Goal: Task Accomplishment & Management: Manage account settings

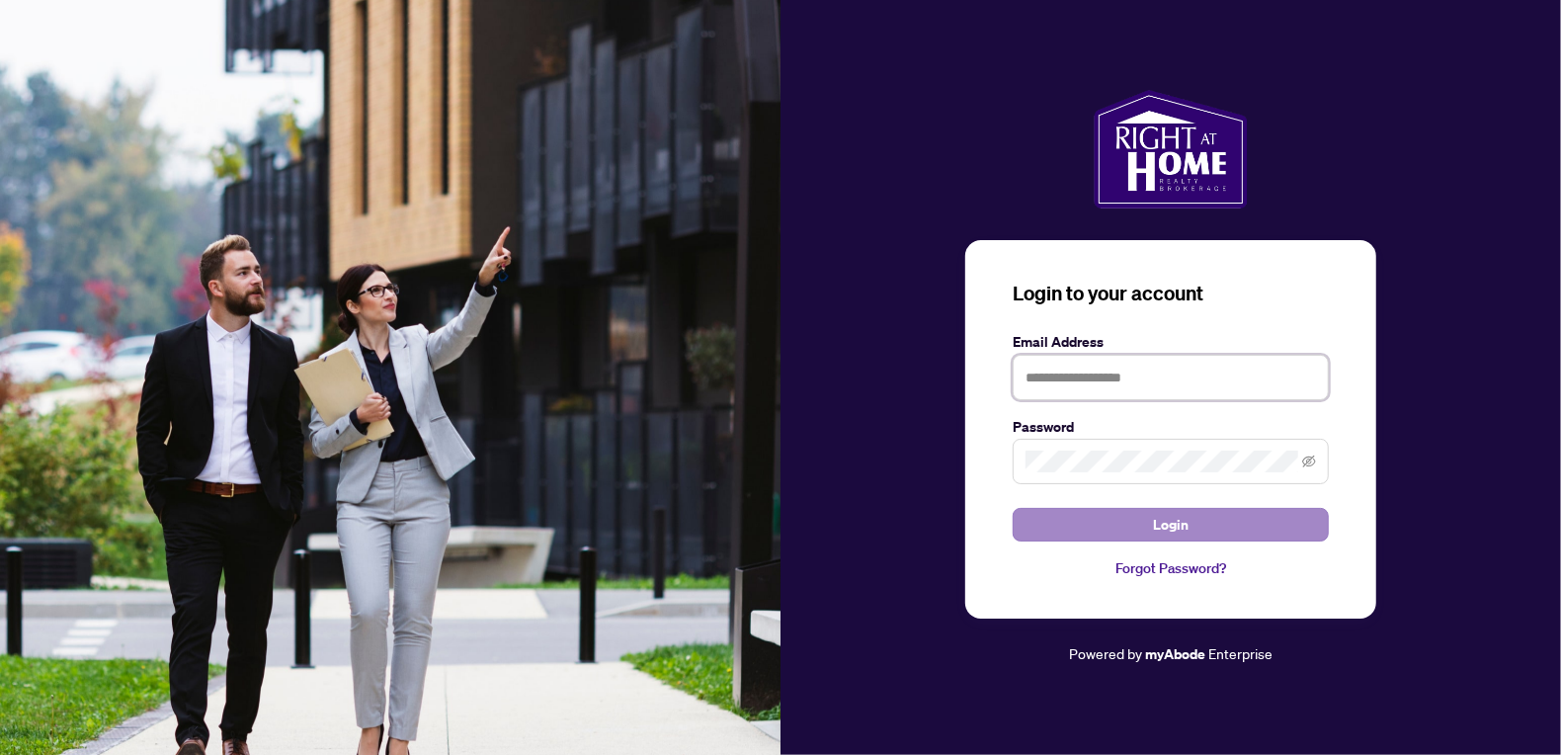
type input "**********"
click at [1164, 527] on span "Login" at bounding box center [1171, 525] width 36 height 32
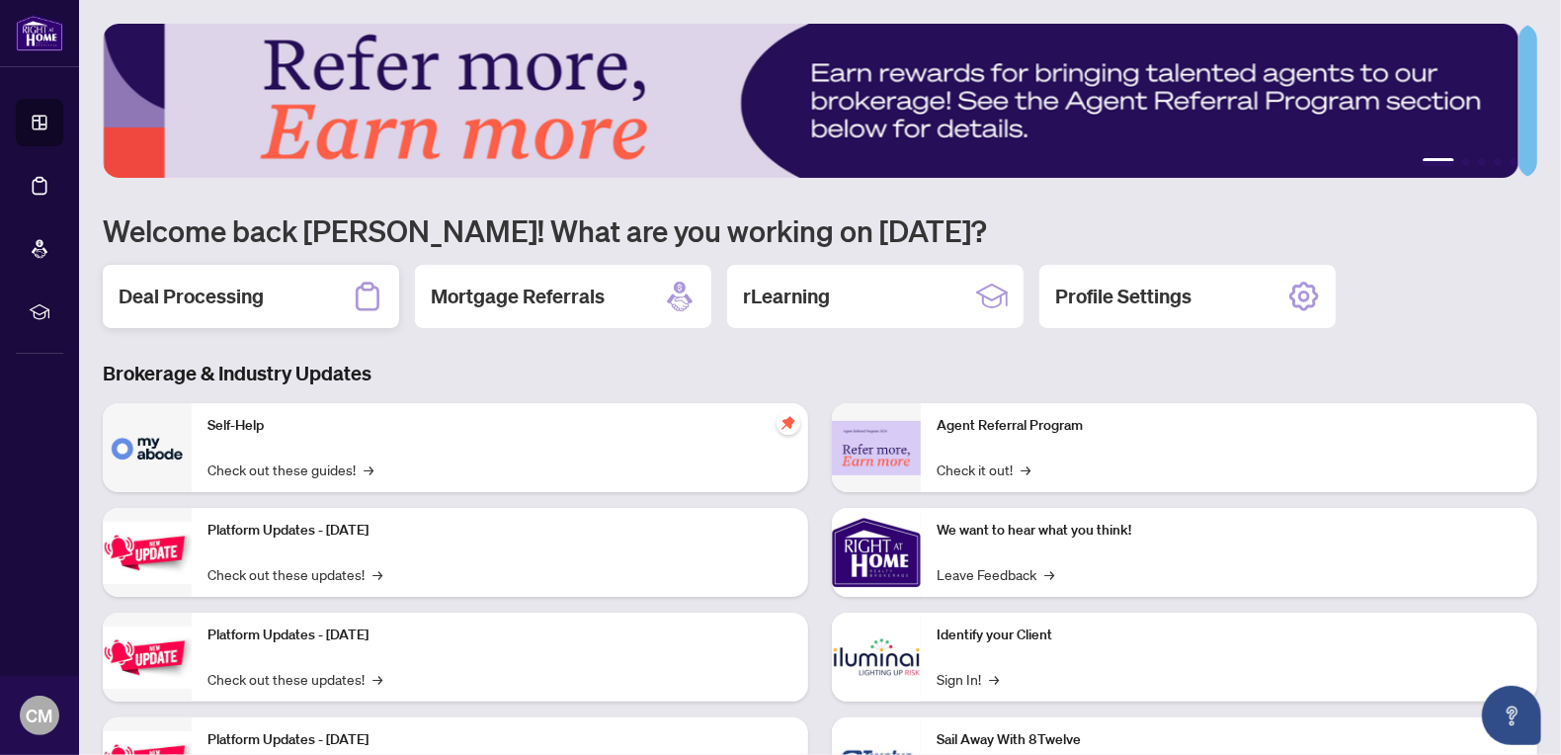
click at [215, 304] on h2 "Deal Processing" at bounding box center [191, 297] width 145 height 28
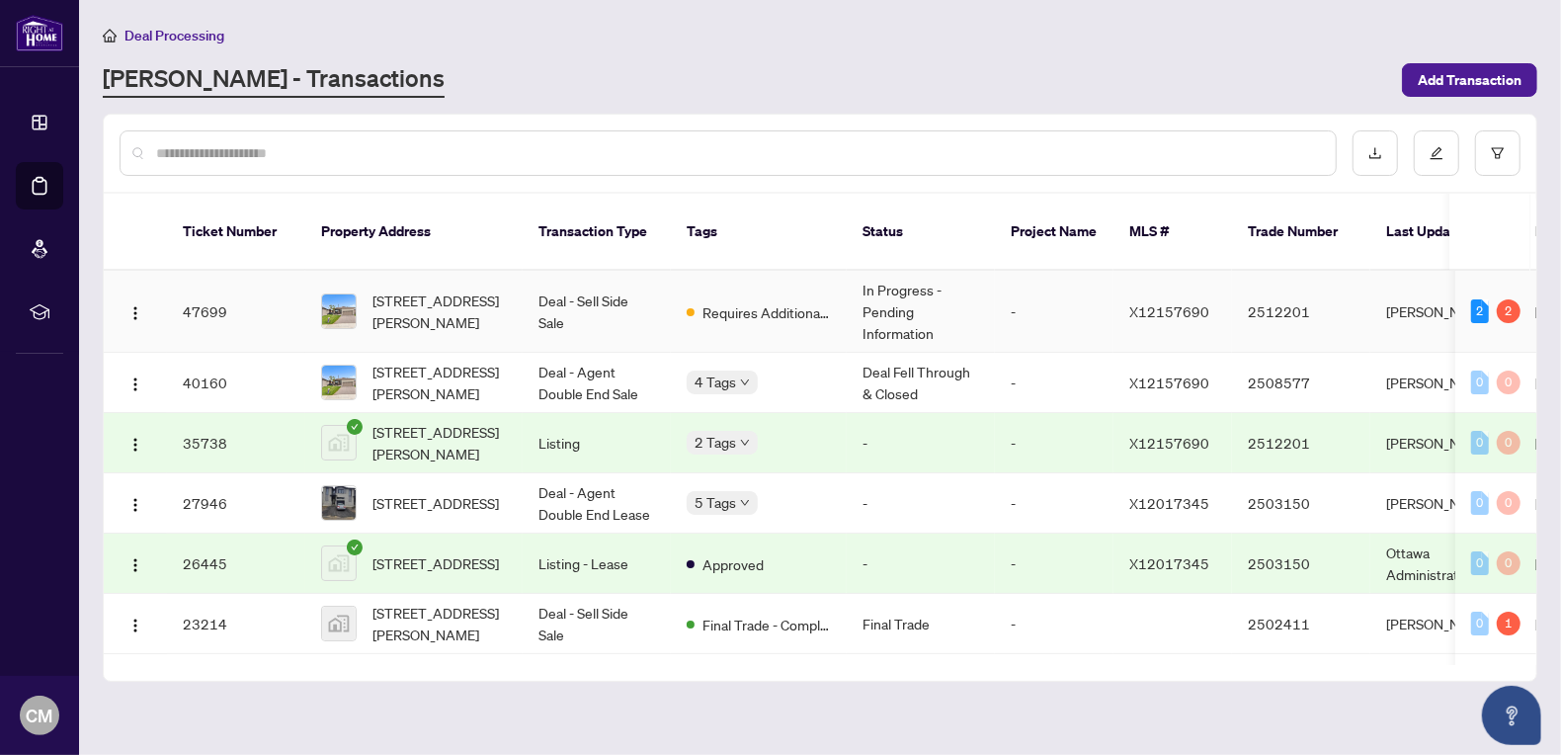
click at [881, 295] on td "In Progress - Pending Information" at bounding box center [921, 312] width 148 height 82
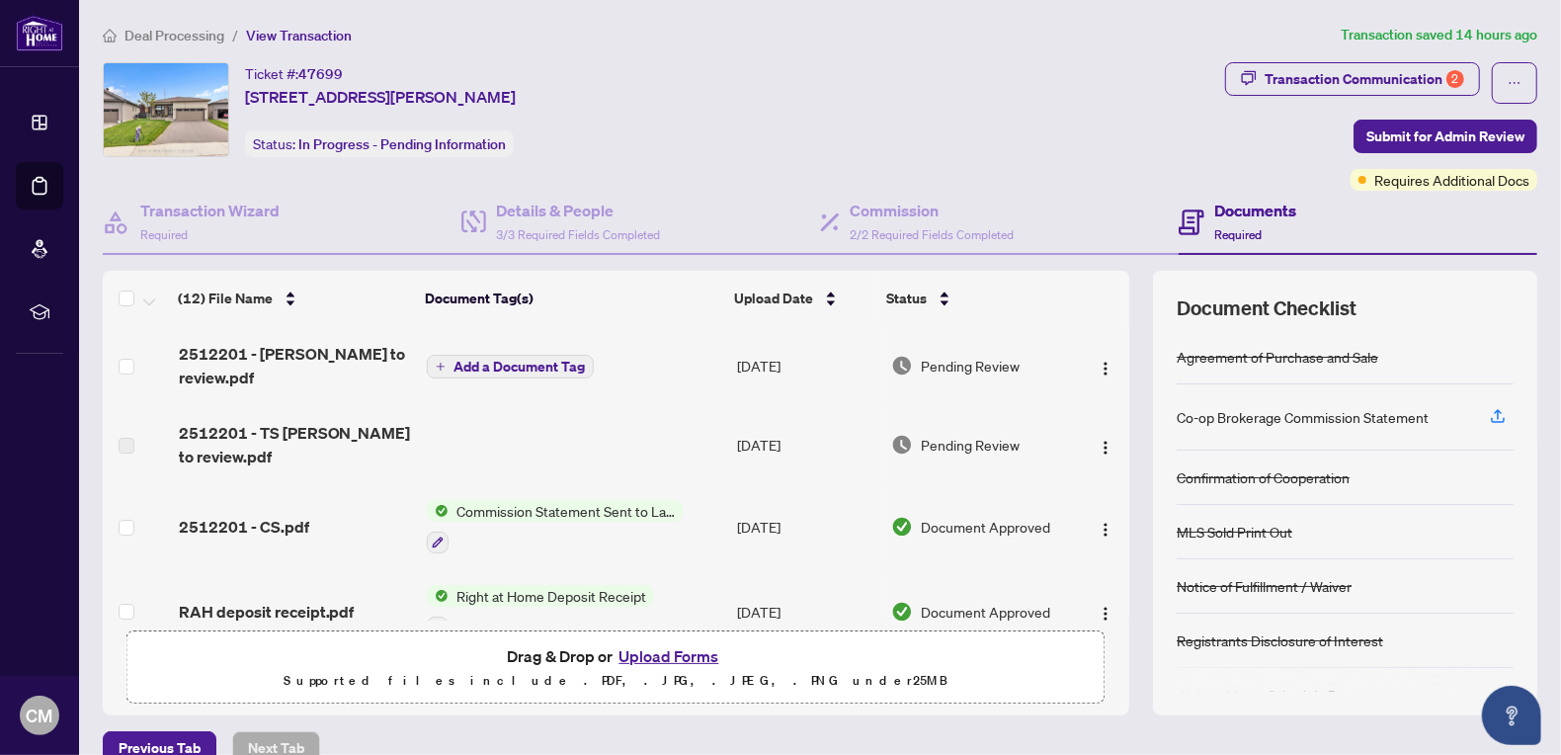
click at [509, 364] on span "Add a Document Tag" at bounding box center [519, 367] width 131 height 14
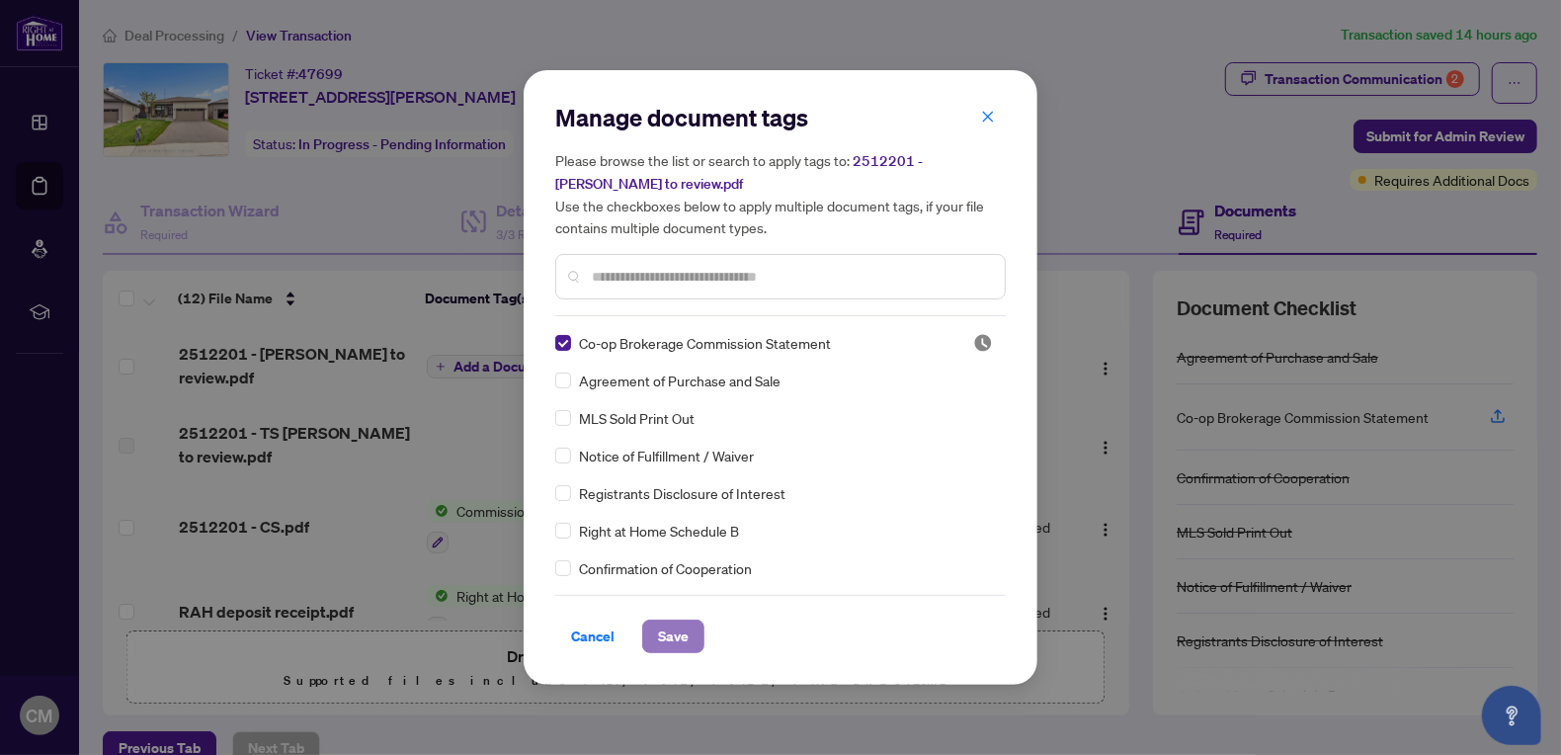
click at [670, 636] on span "Save" at bounding box center [673, 637] width 31 height 32
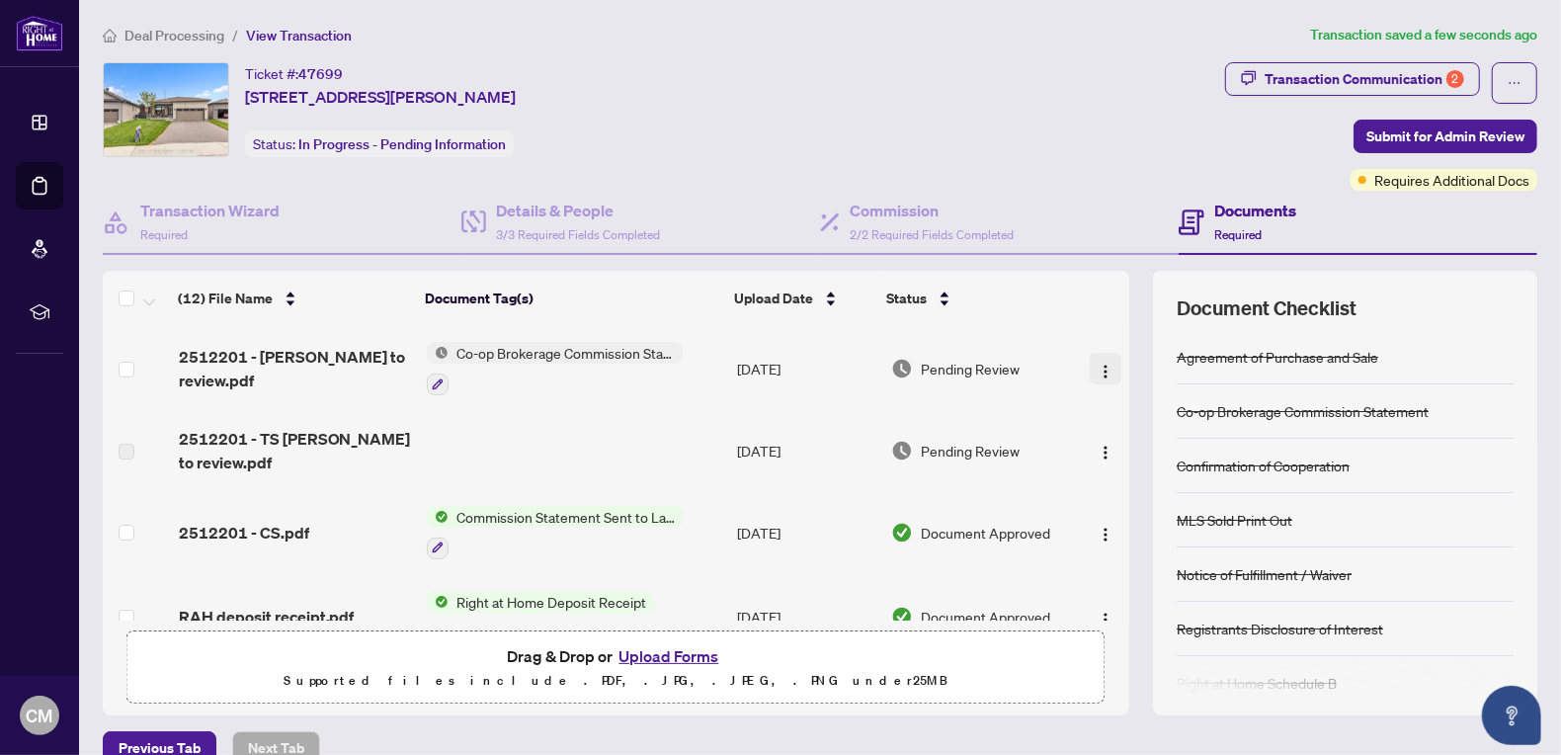
click at [1098, 367] on img "button" at bounding box center [1106, 372] width 16 height 16
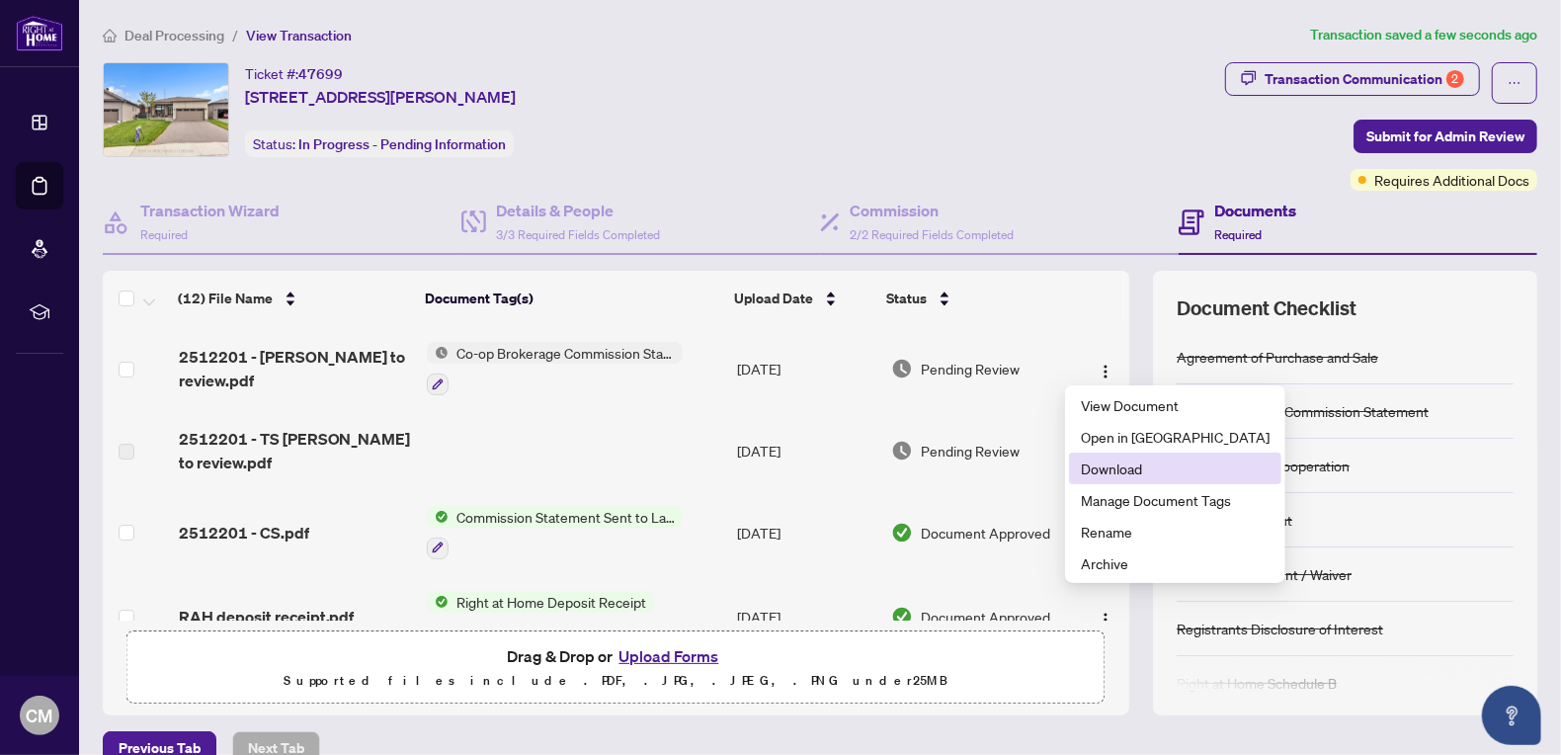
click at [1101, 468] on span "Download" at bounding box center [1175, 469] width 189 height 22
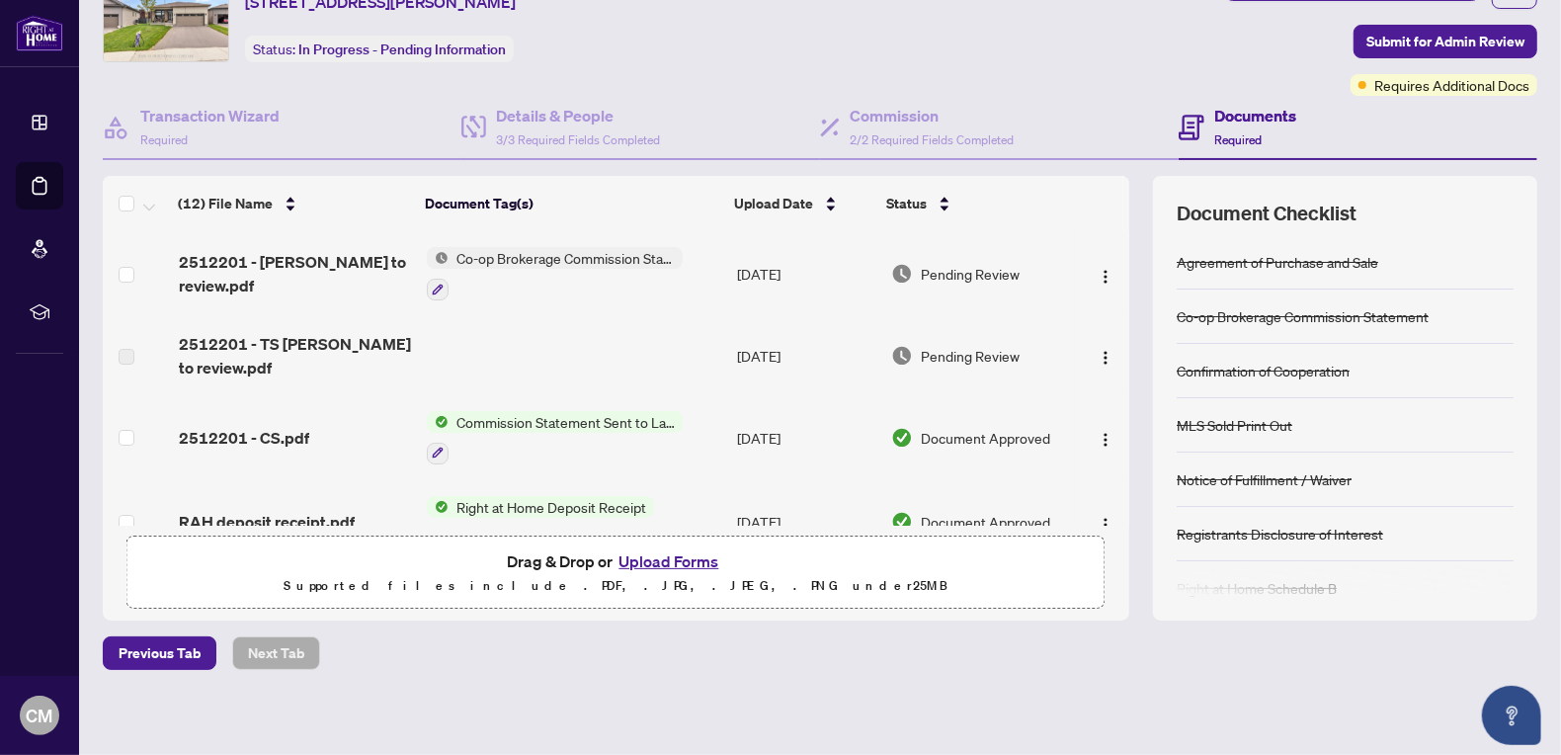
scroll to position [99, 0]
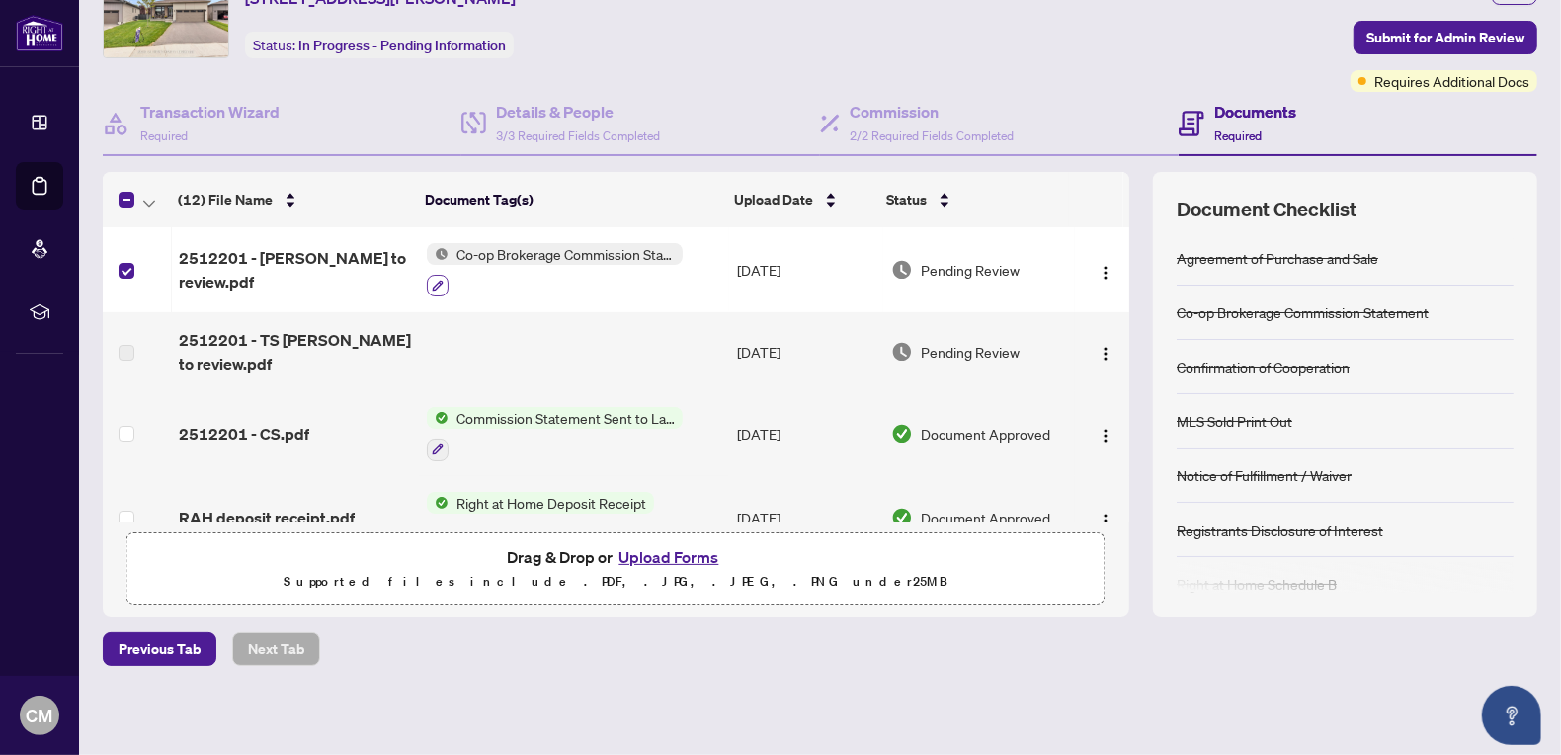
click at [432, 285] on icon "button" at bounding box center [438, 286] width 12 height 12
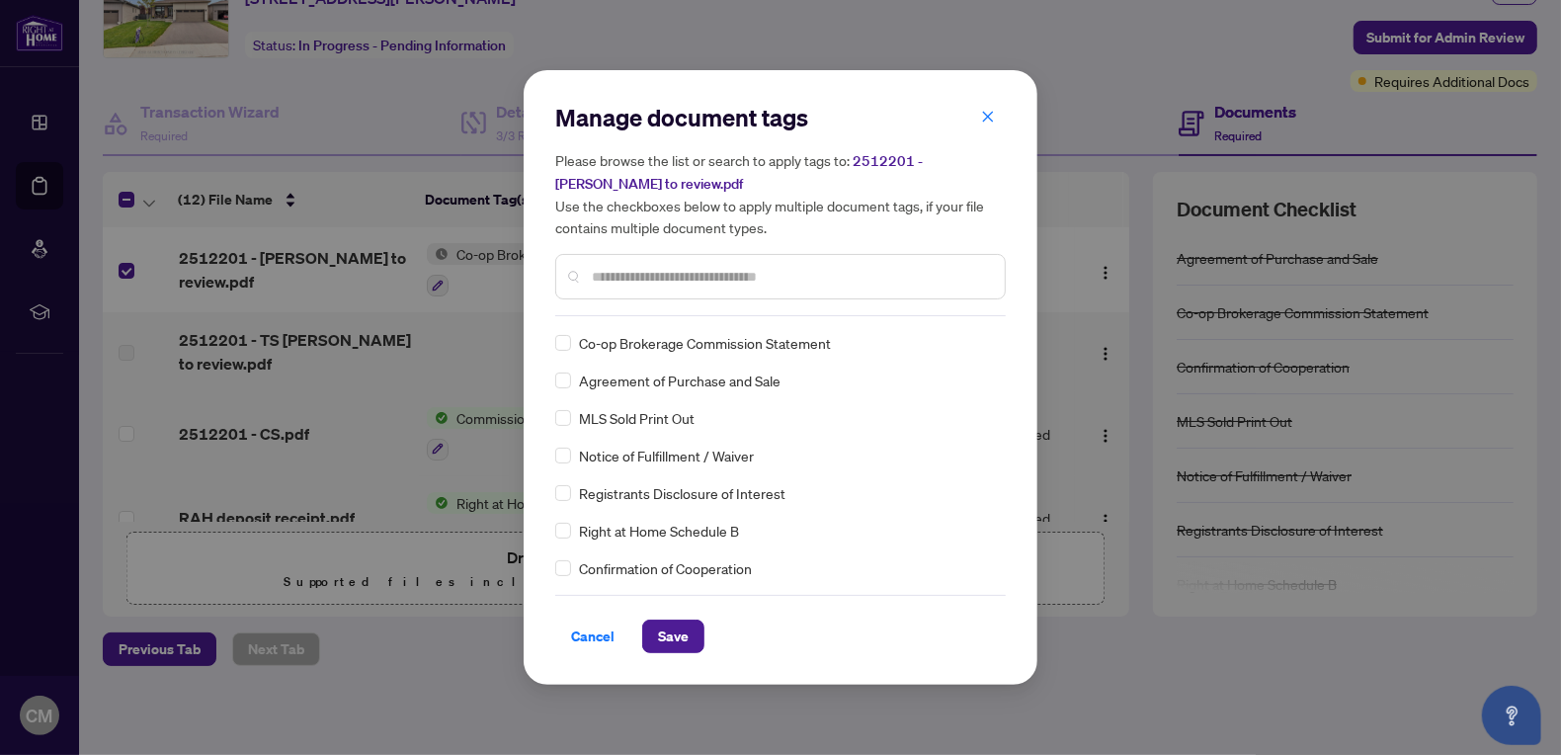
click at [1448, 167] on div "Manage document tags Please browse the list or search to apply tags to: 2512201…" at bounding box center [780, 377] width 1561 height 755
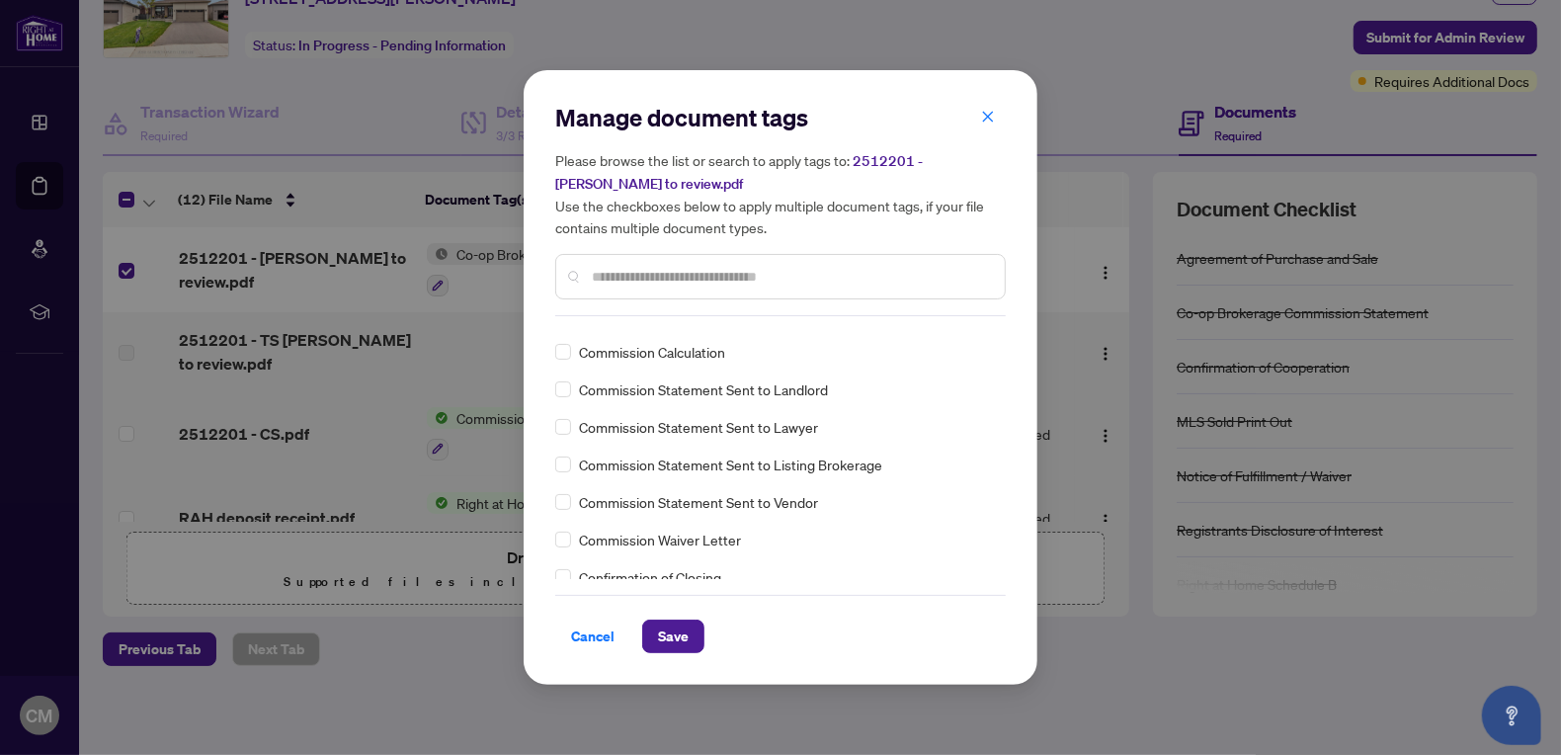
scroll to position [0, 0]
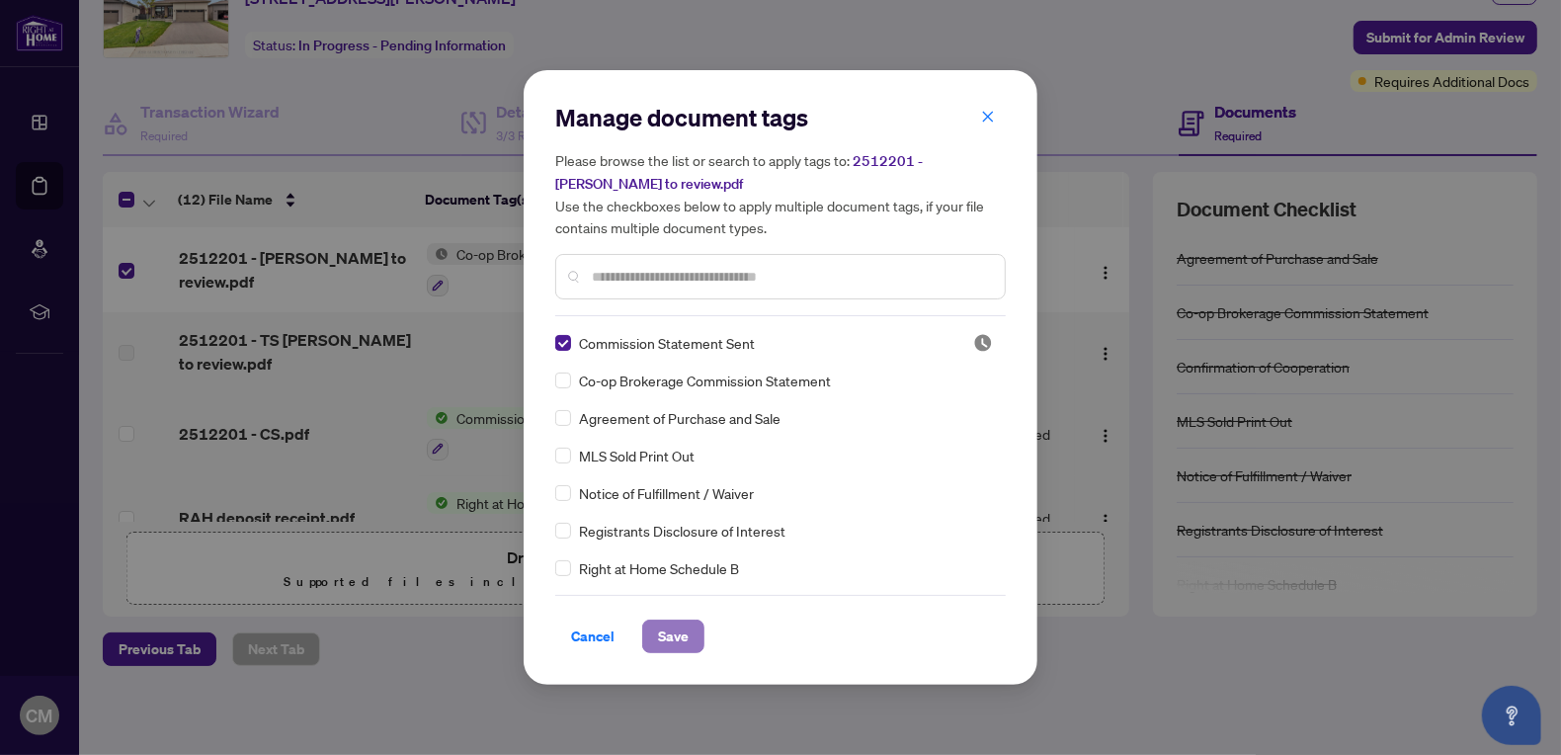
click at [674, 639] on span "Save" at bounding box center [673, 637] width 31 height 32
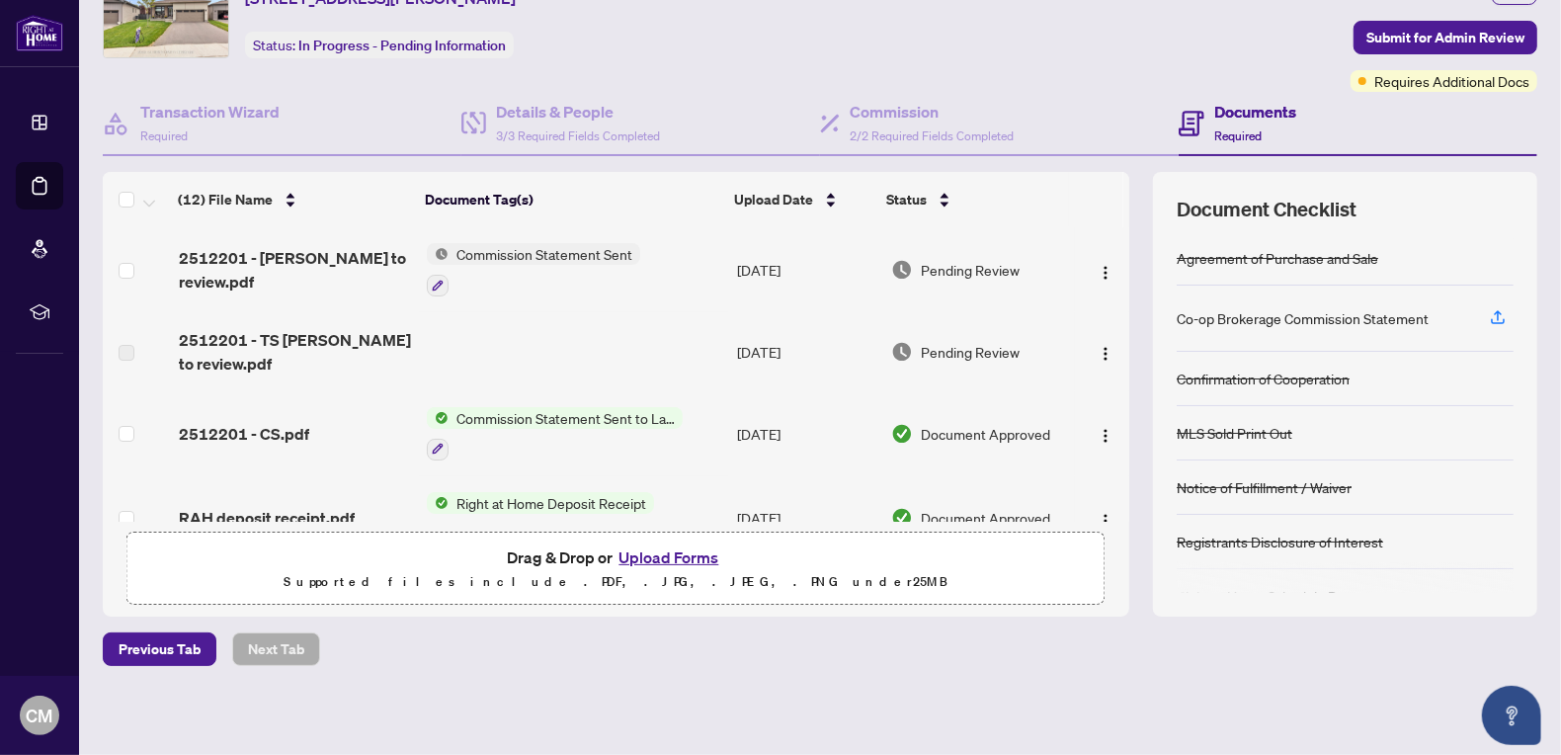
click at [942, 265] on span "Pending Review" at bounding box center [970, 270] width 99 height 22
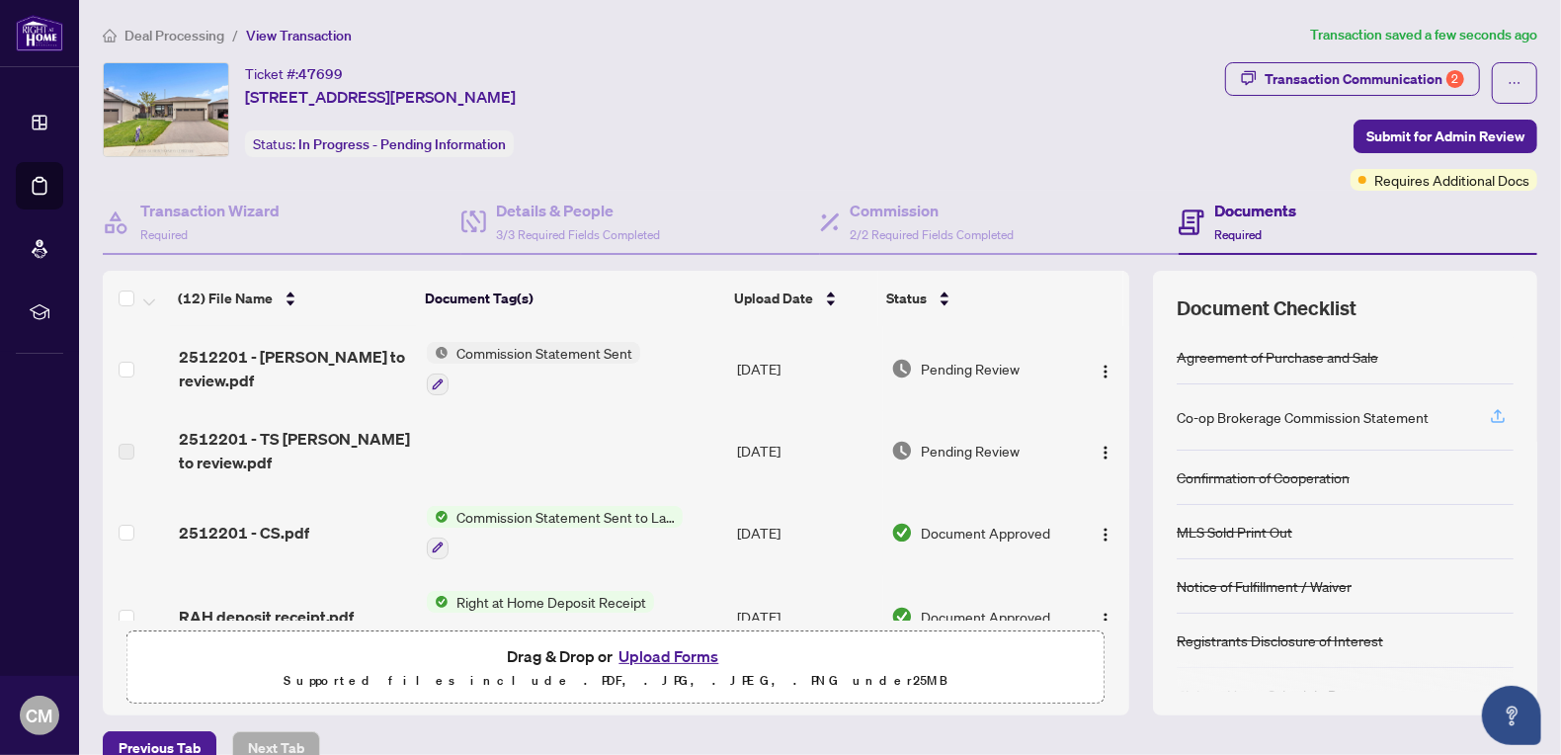
click at [1489, 420] on icon "button" at bounding box center [1498, 416] width 18 height 18
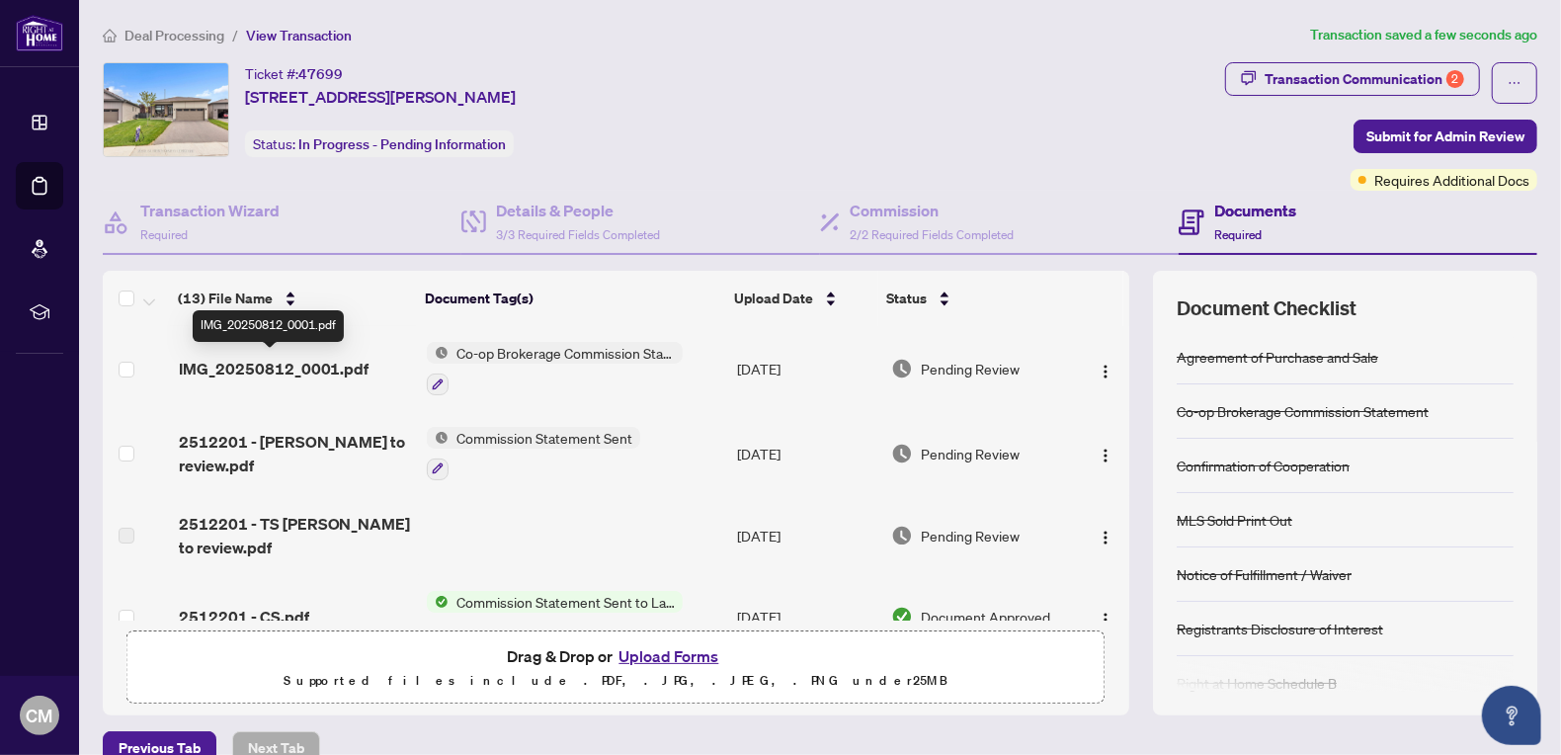
click at [268, 361] on span "IMG_20250812_0001.pdf" at bounding box center [274, 369] width 191 height 24
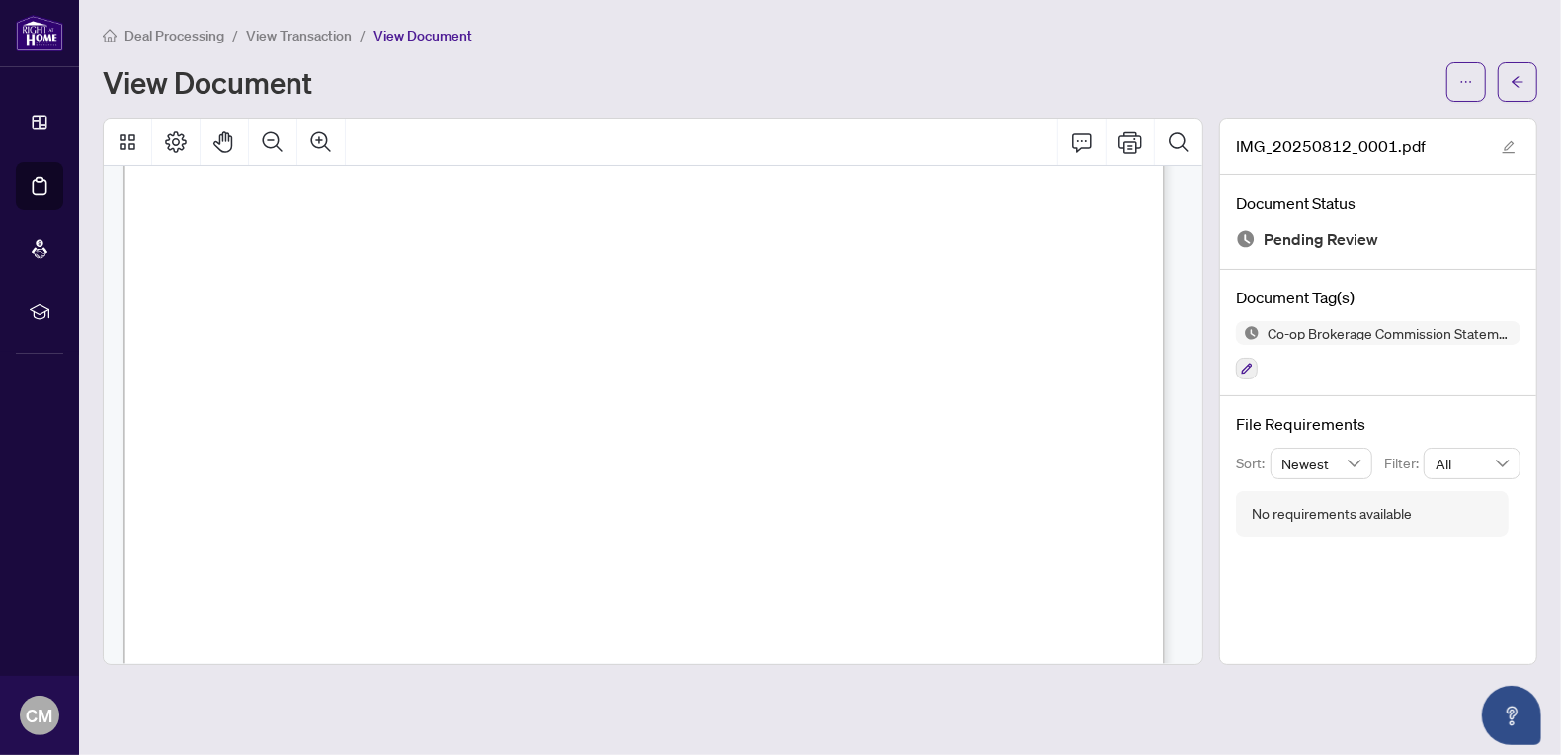
scroll to position [95, 0]
